Goal: Information Seeking & Learning: Learn about a topic

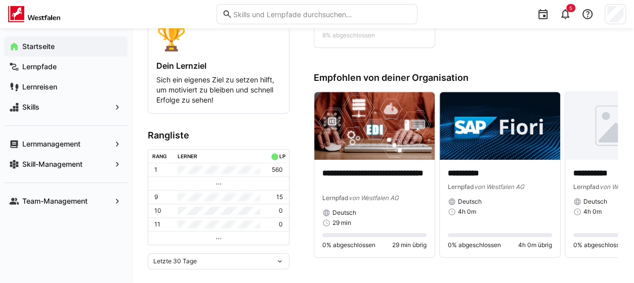
click at [283, 11] on input "text" at bounding box center [322, 14] width 180 height 9
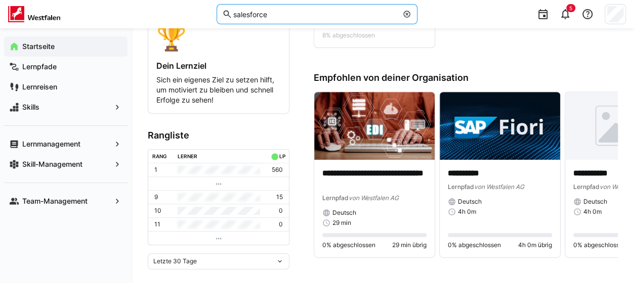
type input "salesforce"
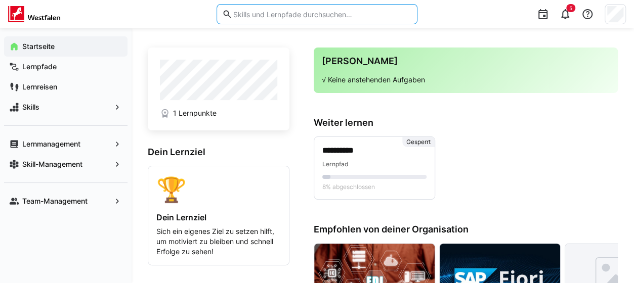
click at [287, 17] on input "text" at bounding box center [322, 14] width 180 height 9
type input "Salesforce"
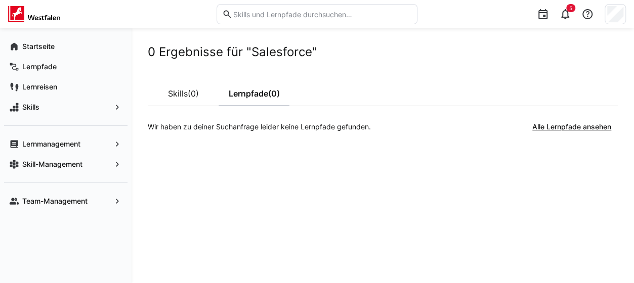
drag, startPoint x: 416, startPoint y: 253, endPoint x: 382, endPoint y: 258, distance: 34.2
click at [412, 253] on div "0 Ergebnisse für "Salesforce" Skills (0) Lernpfade (0) Wir haben zu deiner Such…" at bounding box center [383, 156] width 470 height 223
